Goal: Check status: Check status

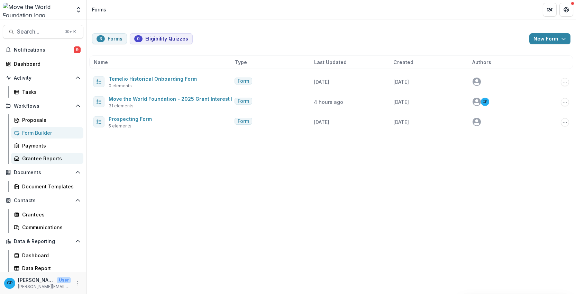
click at [49, 154] on link "Grantee Reports" at bounding box center [47, 158] width 72 height 11
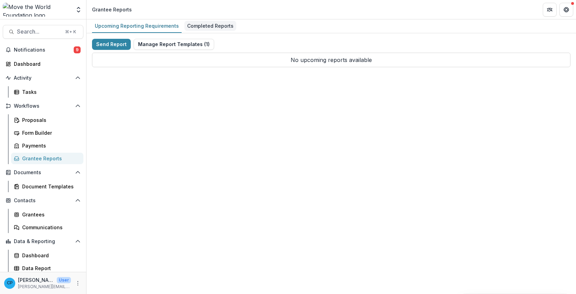
click at [206, 28] on div "Completed Reports" at bounding box center [210, 26] width 52 height 10
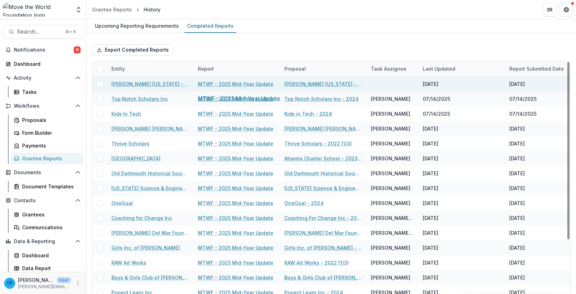
click at [241, 84] on link "MTWF - 2025 Mid-Year Update" at bounding box center [235, 83] width 75 height 7
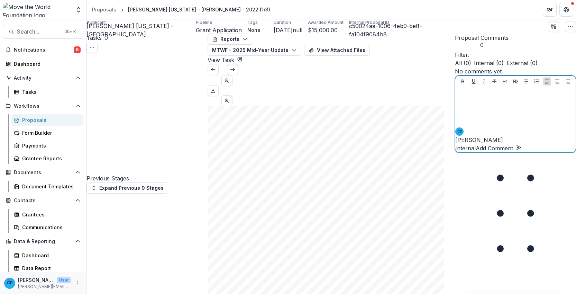
click at [504, 125] on div at bounding box center [515, 107] width 115 height 35
click at [493, 125] on div "*******" at bounding box center [515, 107] width 115 height 35
click at [476, 152] on p "Internal" at bounding box center [465, 148] width 20 height 8
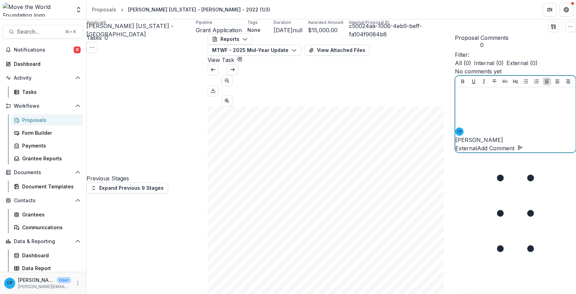
click at [505, 125] on div at bounding box center [515, 107] width 115 height 35
click at [477, 152] on p "External" at bounding box center [466, 148] width 22 height 8
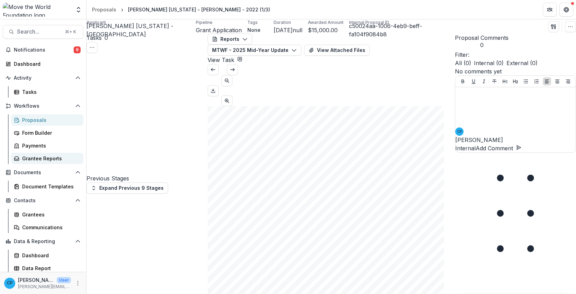
click at [62, 161] on div "Grantee Reports" at bounding box center [50, 158] width 56 height 7
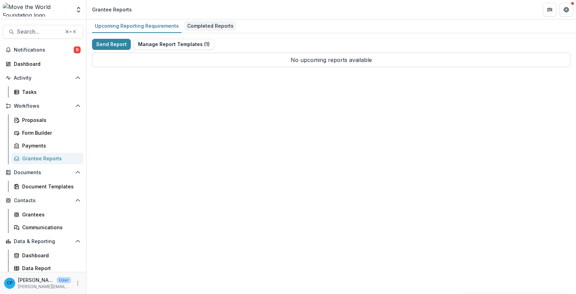
click at [227, 21] on div "Completed Reports" at bounding box center [210, 26] width 52 height 10
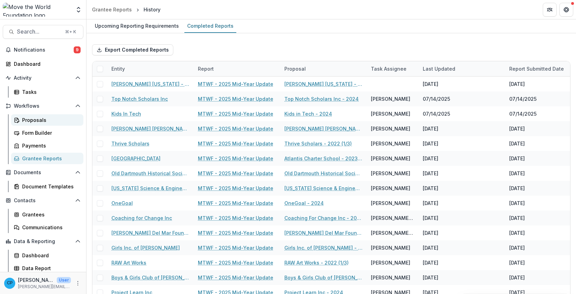
click at [51, 119] on div "Proposals" at bounding box center [50, 119] width 56 height 7
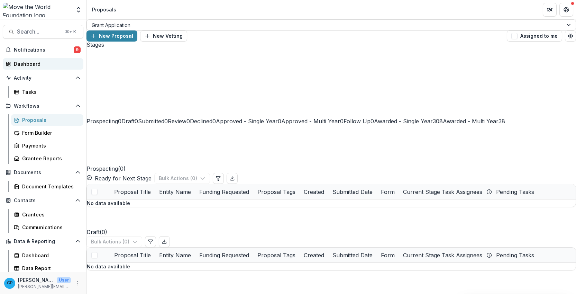
click at [45, 65] on div "Dashboard" at bounding box center [46, 63] width 64 height 7
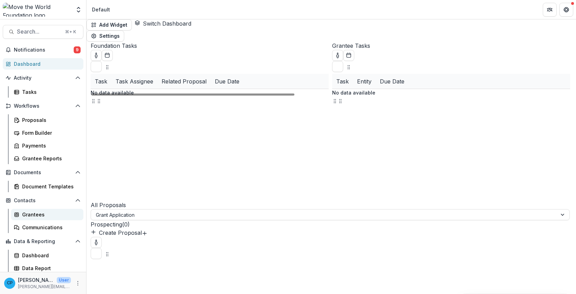
click at [33, 217] on div "Grantees" at bounding box center [50, 214] width 56 height 7
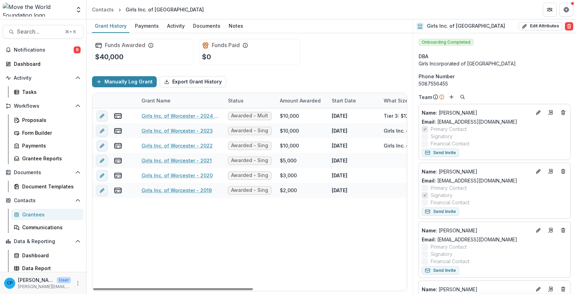
drag, startPoint x: 224, startPoint y: 100, endPoint x: 261, endPoint y: 103, distance: 37.2
click at [261, 103] on div "Status" at bounding box center [250, 100] width 52 height 15
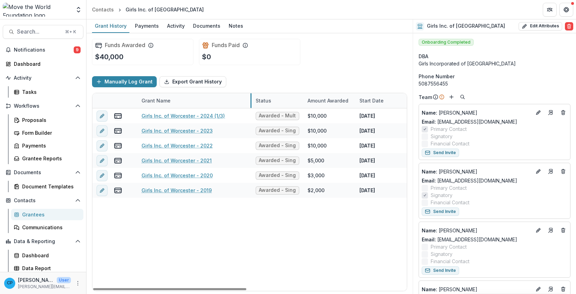
drag, startPoint x: 223, startPoint y: 98, endPoint x: 251, endPoint y: 101, distance: 27.8
click at [299, 251] on div "Girls Inc. of Worcester - 2024 (1/3) Awarded - Multi Year $10,000 Jan 1, 2024 T…" at bounding box center [414, 199] width 644 height 182
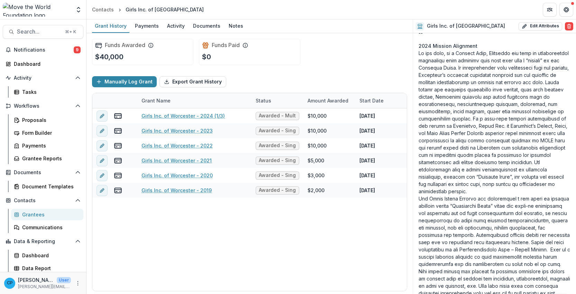
scroll to position [1411, 0]
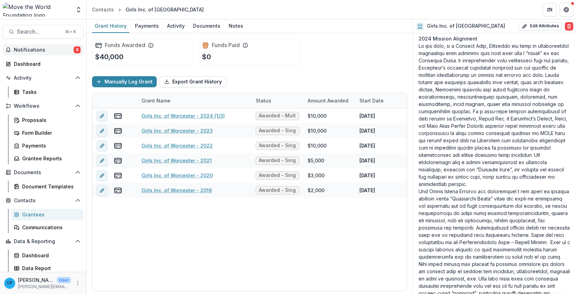
click at [40, 47] on span "Notifications" at bounding box center [44, 50] width 60 height 6
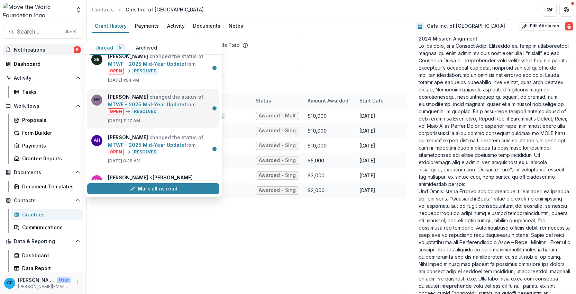
scroll to position [246, 0]
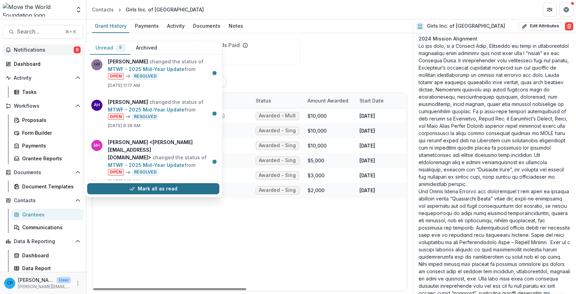
click at [173, 192] on button "Mark all as read" at bounding box center [153, 188] width 132 height 11
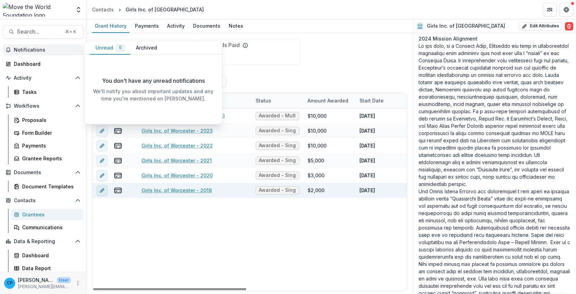
scroll to position [0, 0]
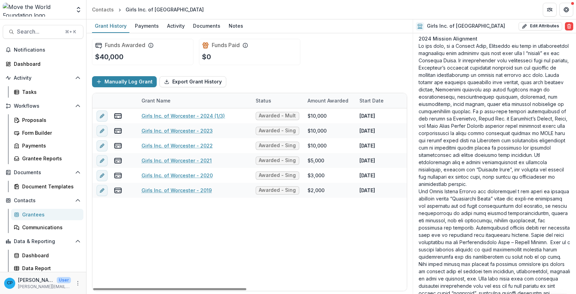
click at [140, 247] on div "Girls Inc. of Worcester - 2024 (1/3) Awarded - Multi Year $10,000 Jan 1, 2024 T…" at bounding box center [414, 199] width 644 height 182
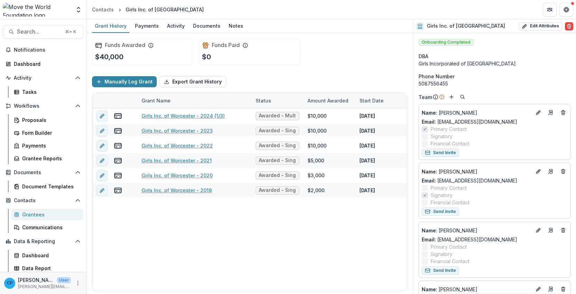
click at [50, 0] on div "Team Settings Admin Settings" at bounding box center [43, 9] width 86 height 19
click at [42, 121] on div "Proposals" at bounding box center [50, 119] width 56 height 7
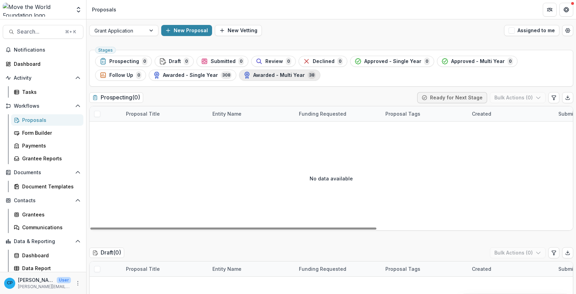
click at [253, 76] on span "Awarded - Multi Year" at bounding box center [279, 75] width 52 height 6
